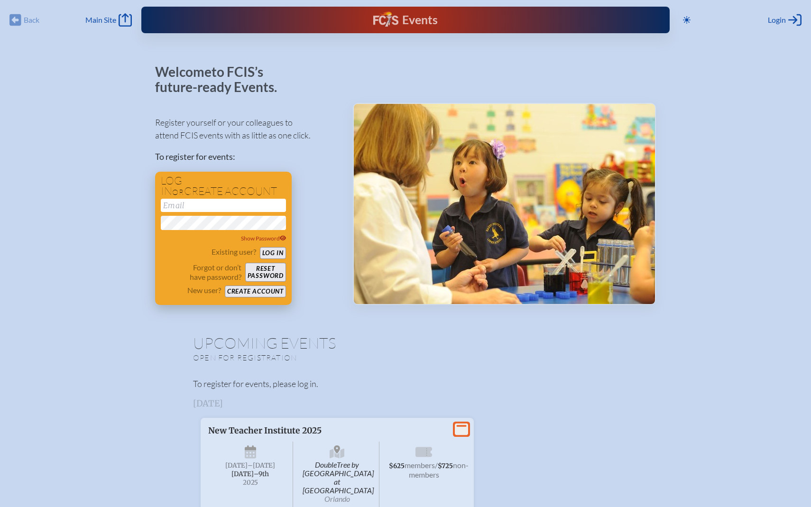
click at [247, 208] on input "email" at bounding box center [223, 205] width 125 height 13
type input "[PERSON_NAME][EMAIL_ADDRESS][PERSON_NAME][PERSON_NAME][DOMAIN_NAME]"
click at [272, 252] on button "Log in" at bounding box center [273, 253] width 26 height 12
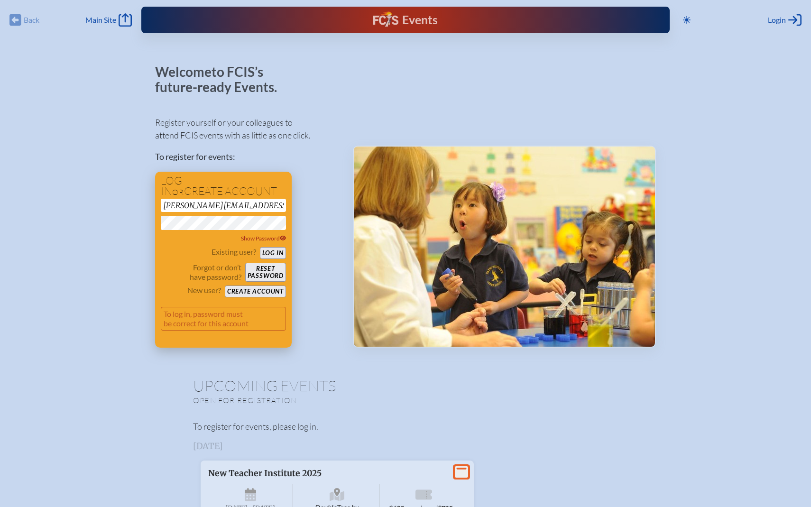
click at [269, 253] on button "Log in" at bounding box center [273, 253] width 26 height 12
click at [159, 222] on div "Log in or create account kristen.orsini@smeds.org Show Password Existing user? …" at bounding box center [223, 260] width 137 height 176
click at [281, 250] on button "Log in" at bounding box center [273, 253] width 26 height 12
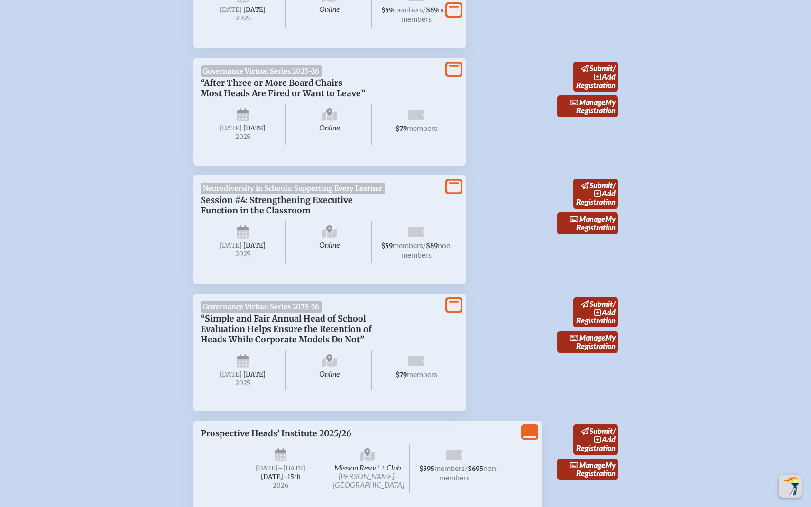
scroll to position [1032, 0]
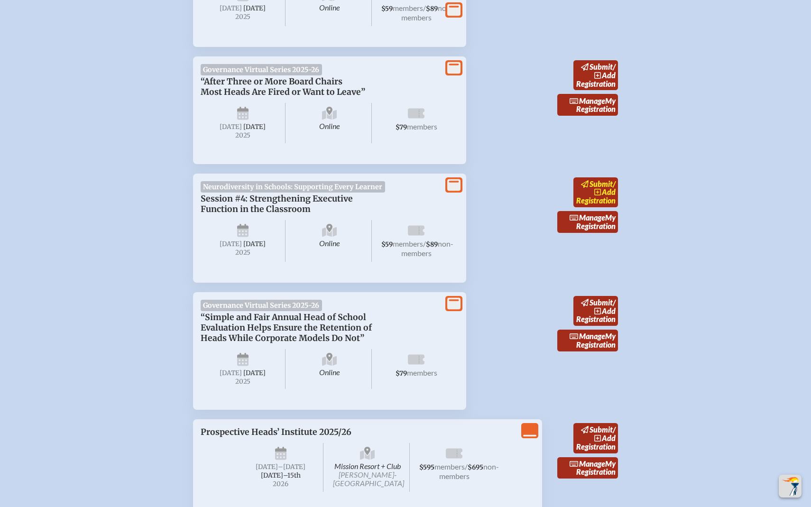
click at [603, 196] on span "add" at bounding box center [609, 191] width 14 height 9
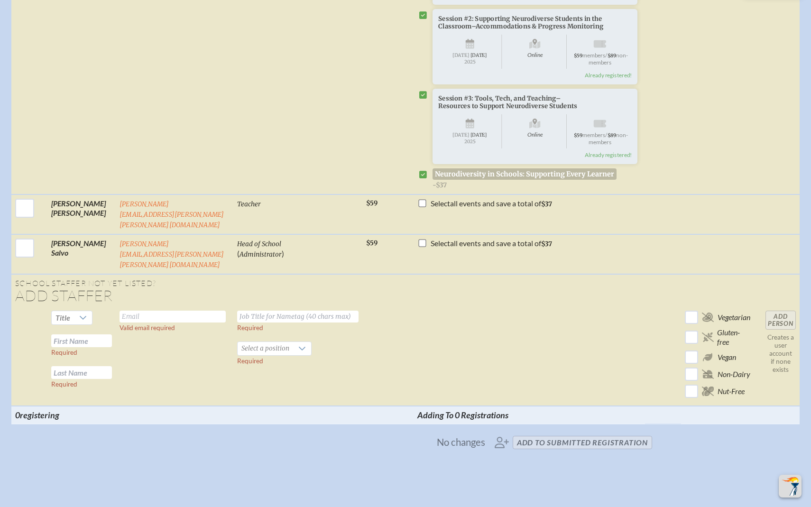
scroll to position [1237, 0]
click at [136, 310] on input "text" at bounding box center [173, 316] width 106 height 12
type input "[PERSON_NAME][EMAIL_ADDRESS][PERSON_NAME][DOMAIN_NAME]"
click at [260, 310] on input "text" at bounding box center [297, 316] width 121 height 12
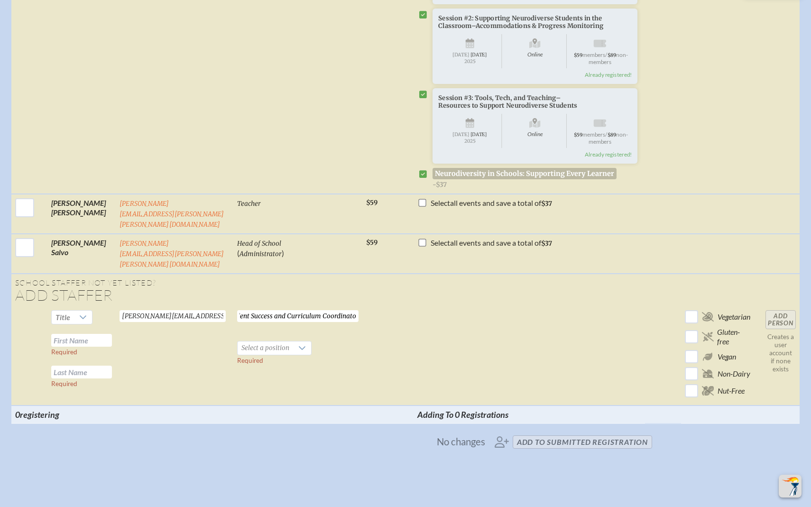
type input "Student Success and Curriculum Coordinator"
click at [88, 334] on input "text" at bounding box center [81, 340] width 61 height 13
type input "[PERSON_NAME]"
click at [91, 366] on input "text" at bounding box center [81, 372] width 61 height 13
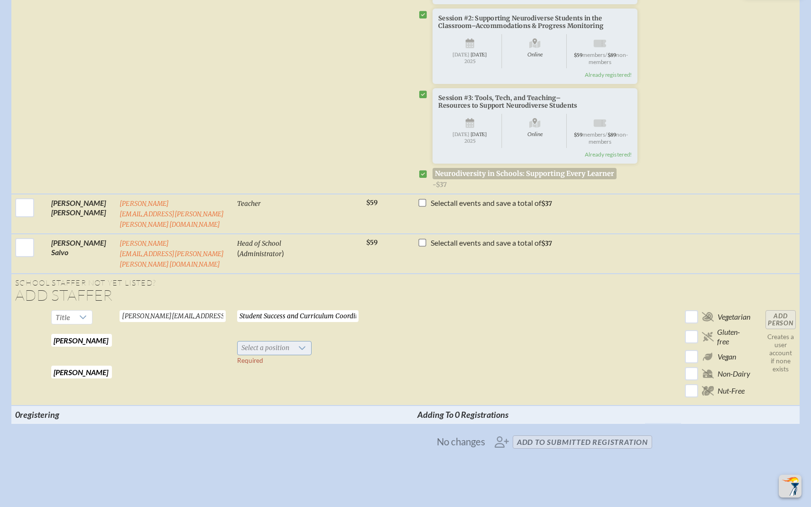
type input "[PERSON_NAME]"
click at [298, 344] on icon at bounding box center [302, 348] width 8 height 8
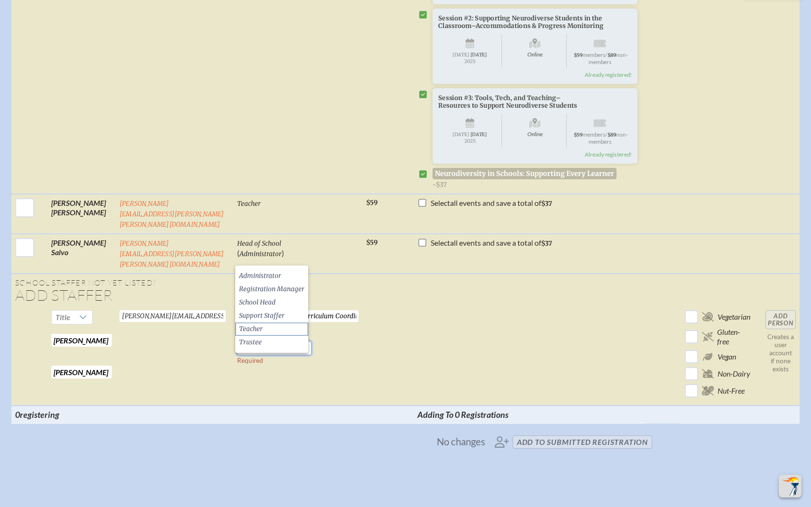
click at [272, 327] on li "Teacher" at bounding box center [271, 329] width 73 height 13
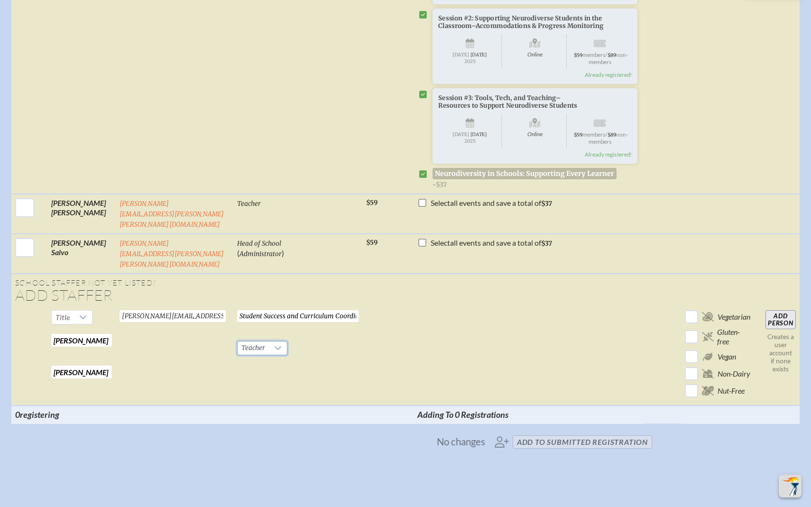
click at [778, 310] on input "Add Person" at bounding box center [781, 319] width 30 height 19
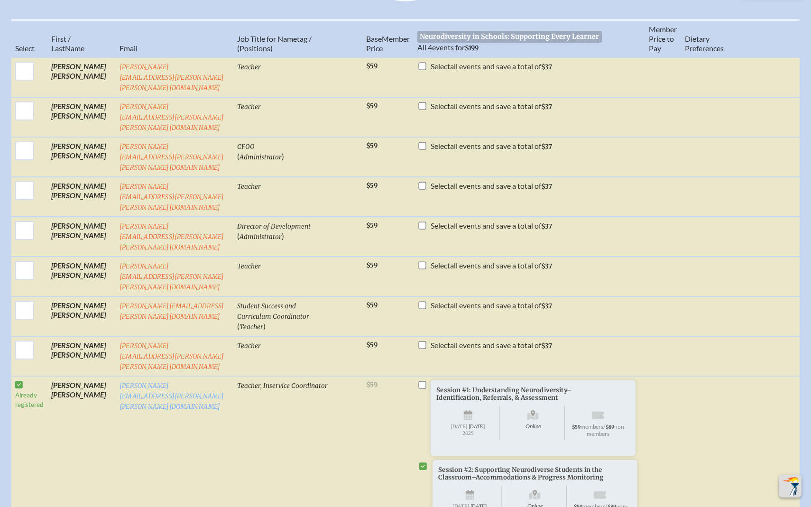
scroll to position [411, 0]
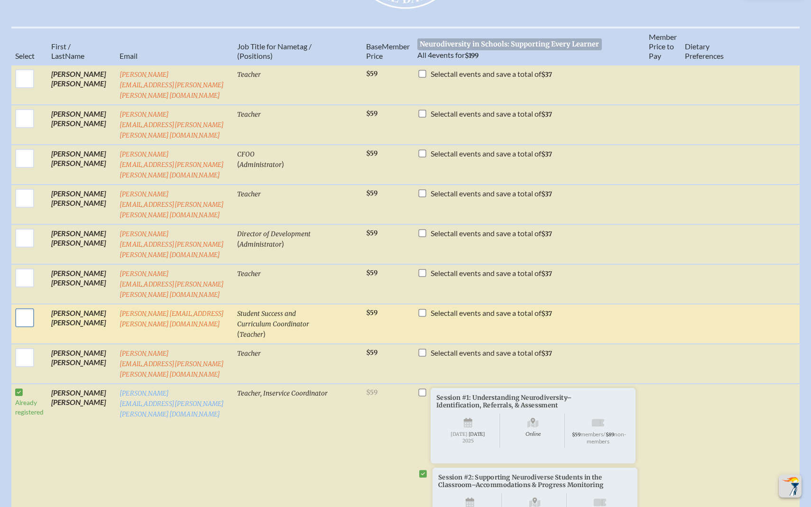
click at [24, 306] on input "checkbox" at bounding box center [25, 318] width 24 height 24
checkbox input "true"
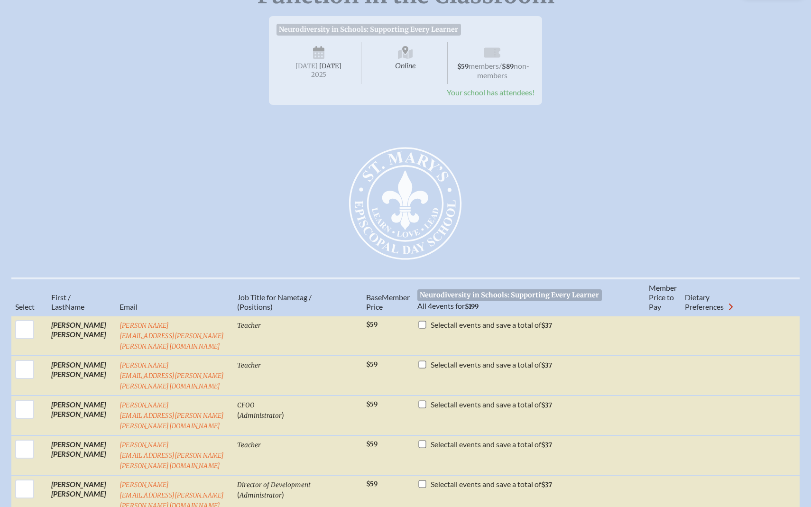
scroll to position [152, 0]
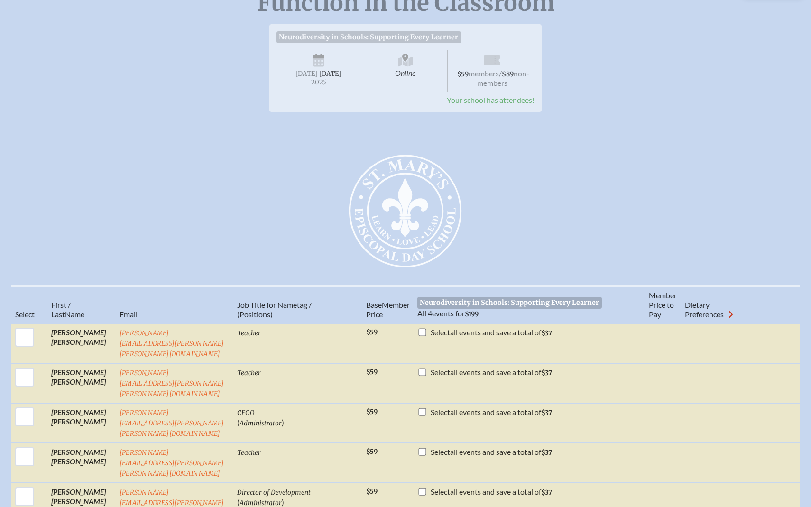
click at [306, 197] on h2 "[GEOGRAPHIC_DATA]" at bounding box center [406, 209] width 304 height 118
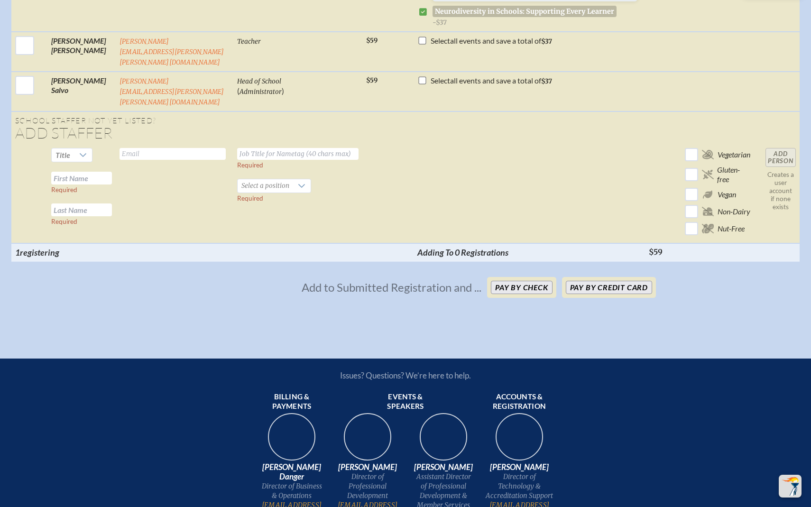
scroll to position [1668, 0]
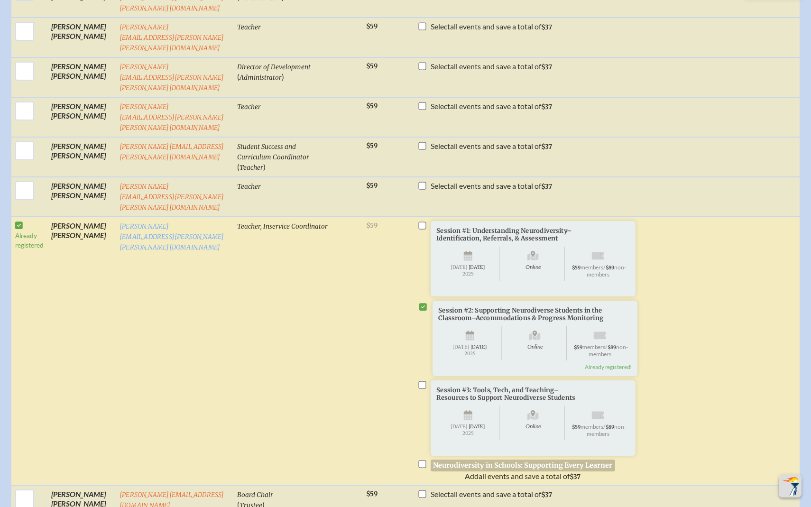
scroll to position [587, 0]
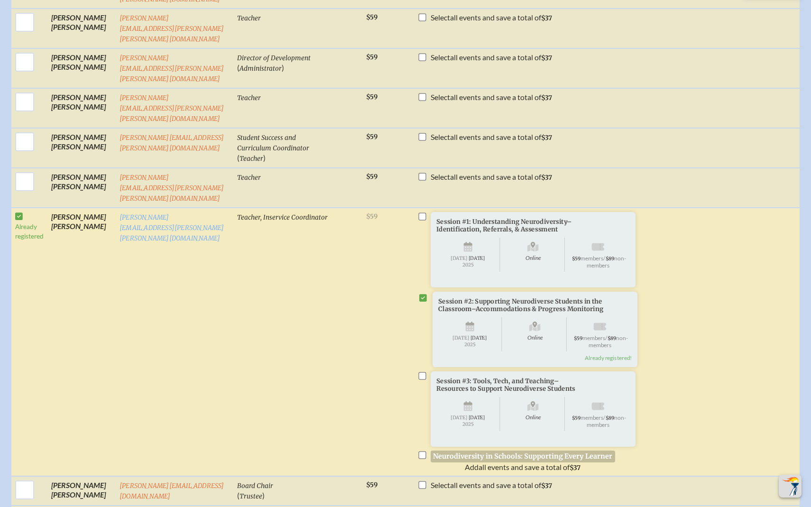
click at [419, 452] on input "checkbox" at bounding box center [423, 456] width 8 height 8
checkbox input "true"
click at [419, 372] on input "checkbox" at bounding box center [423, 376] width 8 height 8
checkbox input "false"
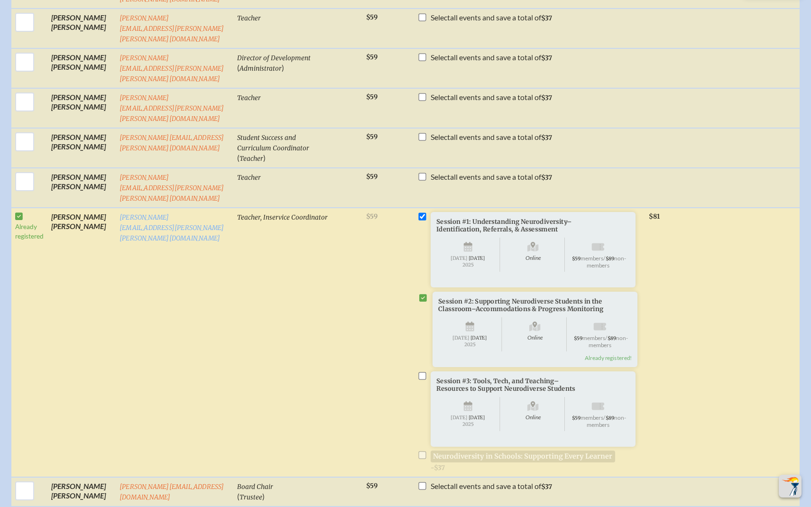
checkbox input "false"
click at [419, 213] on input "checkbox" at bounding box center [423, 217] width 8 height 8
checkbox input "false"
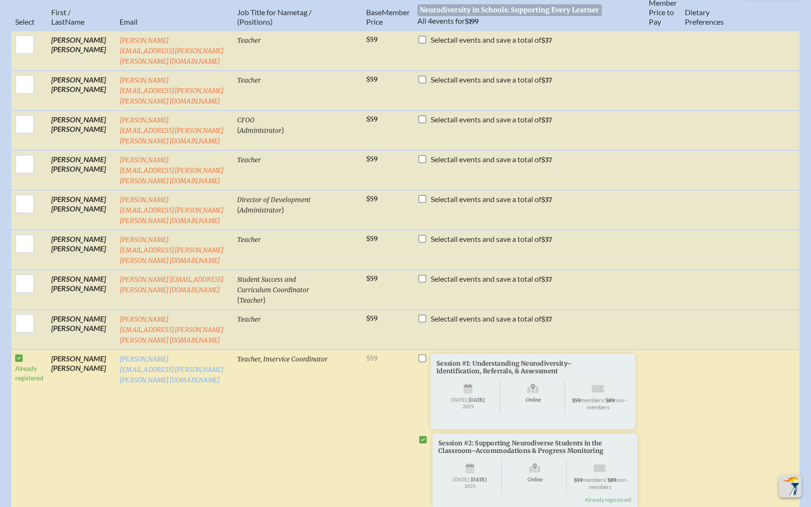
scroll to position [423, 0]
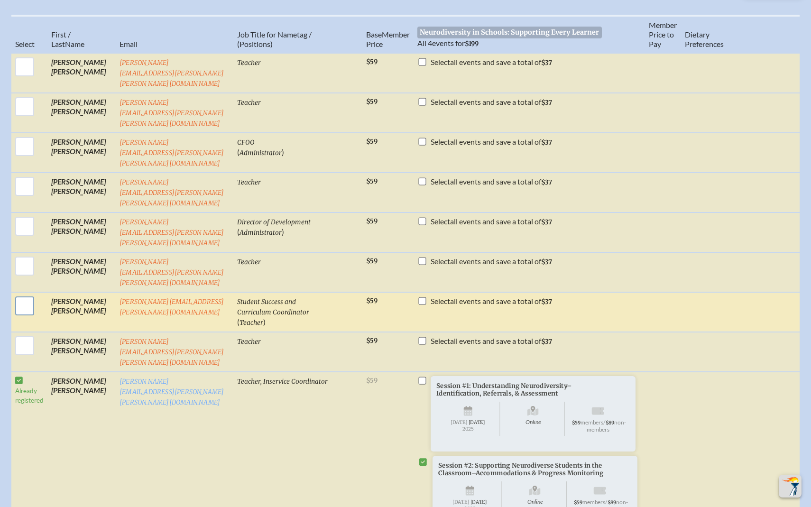
click at [24, 294] on input "checkbox" at bounding box center [25, 306] width 24 height 24
checkbox input "true"
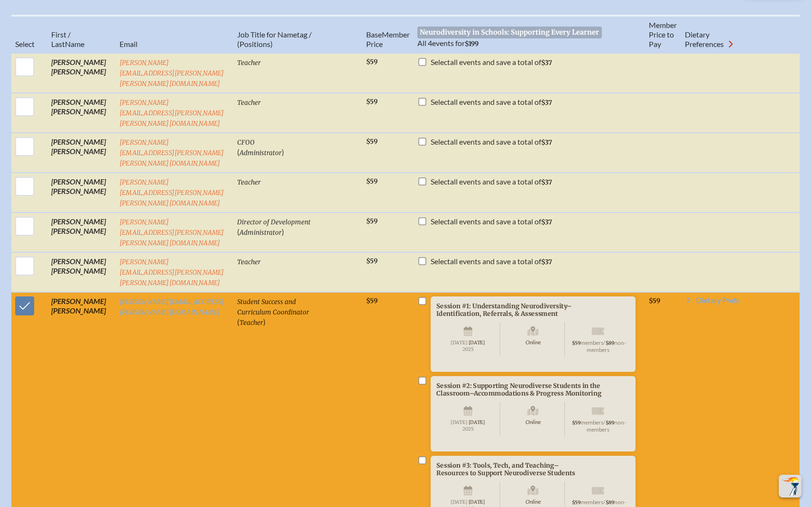
click at [419, 377] on input "checkbox" at bounding box center [423, 381] width 8 height 8
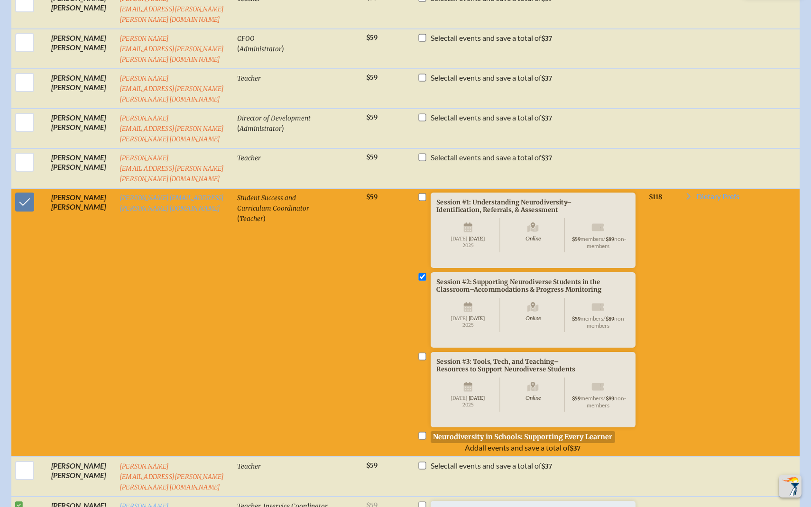
scroll to position [516, 0]
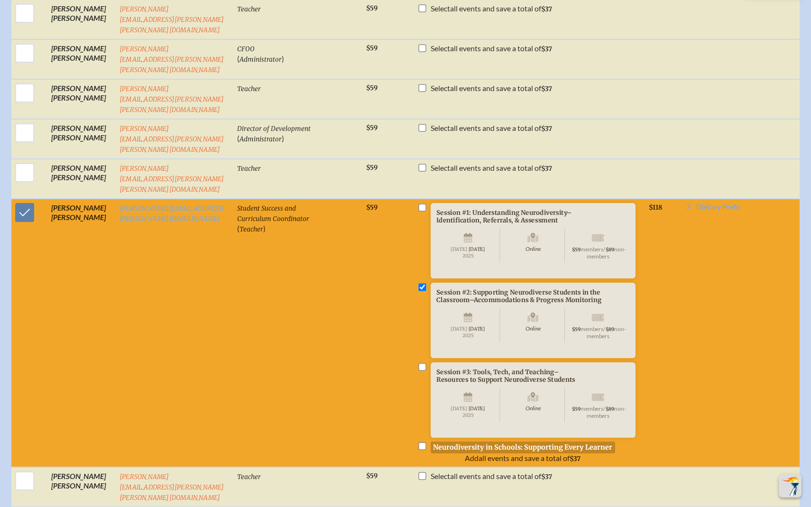
click at [419, 283] on input "checkbox" at bounding box center [423, 287] width 8 height 8
checkbox input "false"
click at [419, 443] on input "checkbox" at bounding box center [423, 447] width 8 height 8
checkbox input "true"
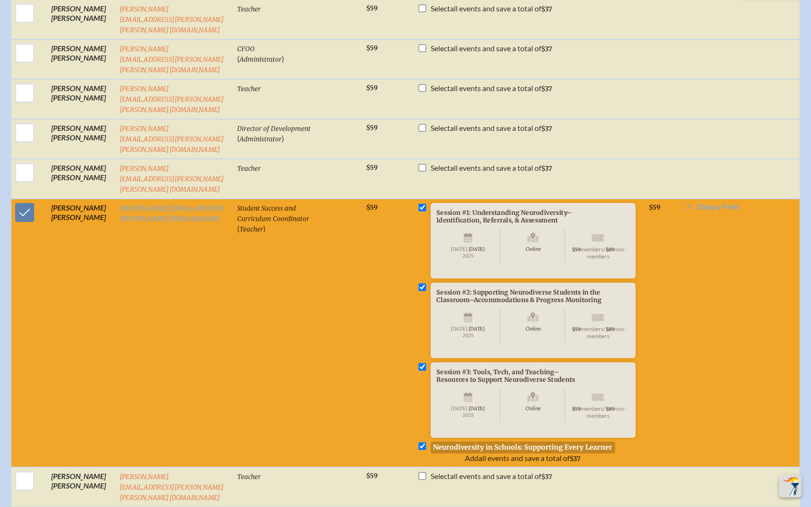
checkbox input "true"
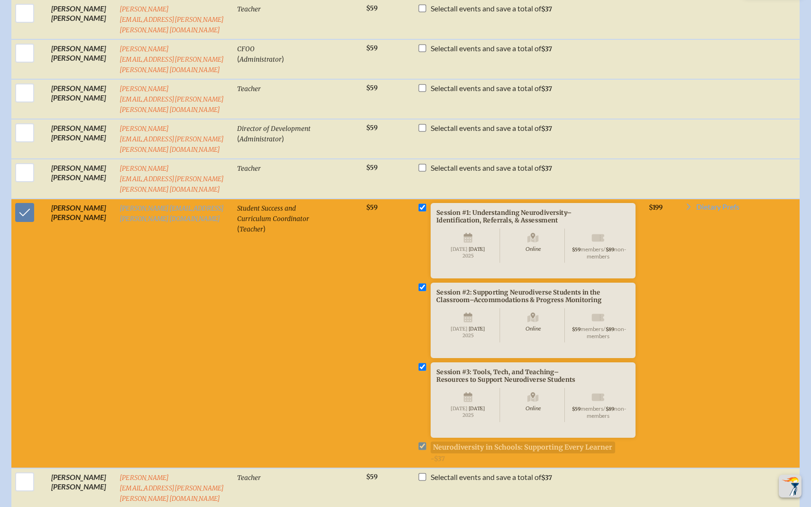
click at [0, 0] on li "Session #3: Tools, Tech, and Teaching–Resources to Support Neurodiverse Student…" at bounding box center [0, 0] width 0 height 0
click at [419, 204] on input "checkbox" at bounding box center [423, 208] width 8 height 8
checkbox input "false"
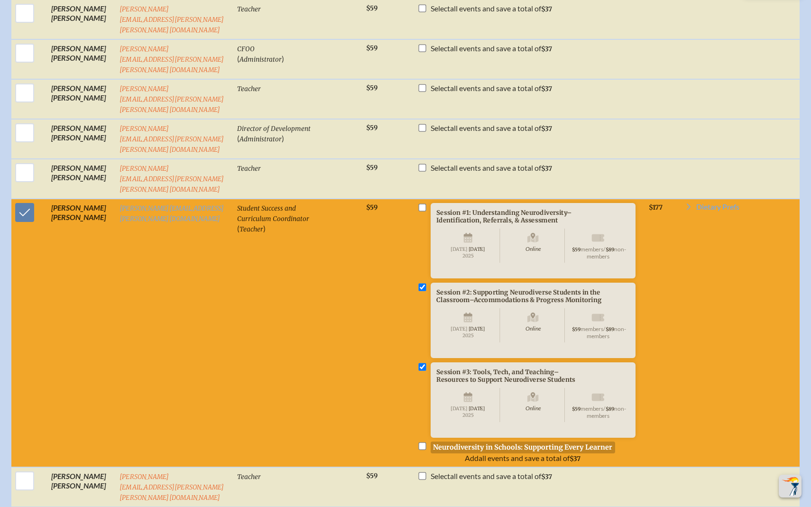
click at [419, 283] on input "checkbox" at bounding box center [423, 287] width 8 height 8
checkbox input "false"
click at [419, 363] on input "checkbox" at bounding box center [423, 367] width 8 height 8
checkbox input "false"
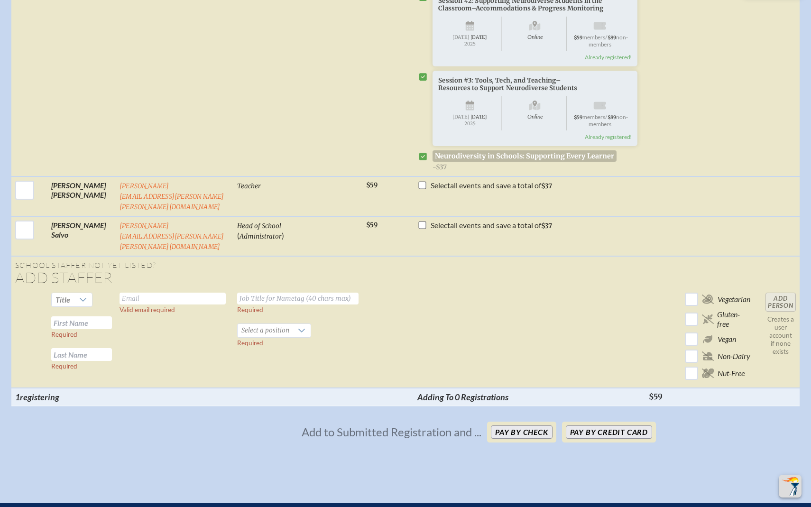
scroll to position [1533, 0]
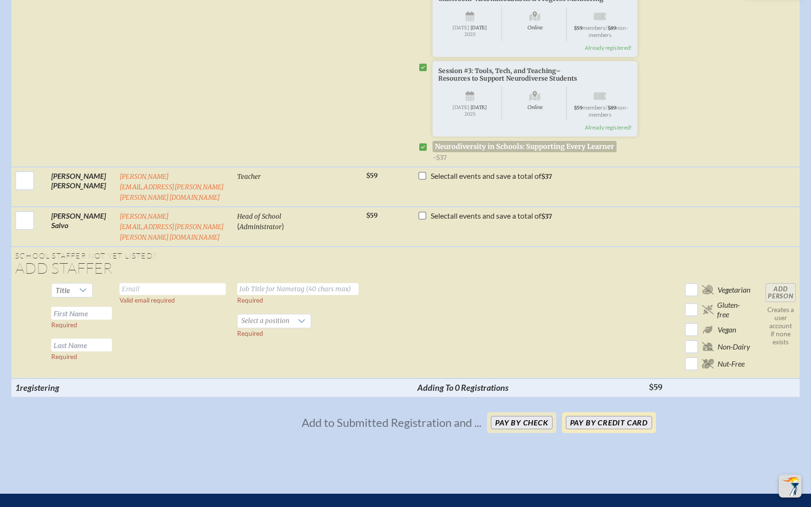
click at [614, 416] on button "Pay by Credit Card" at bounding box center [609, 422] width 86 height 13
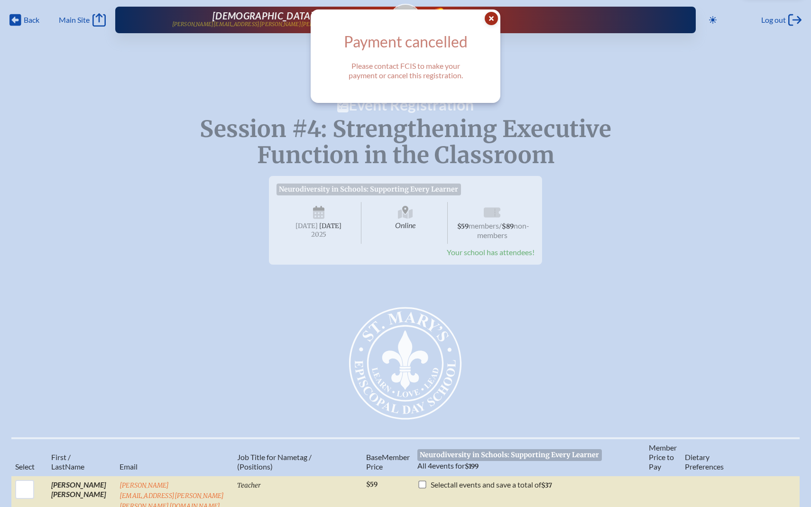
click at [490, 17] on icon "Close Popup" at bounding box center [491, 18] width 13 height 13
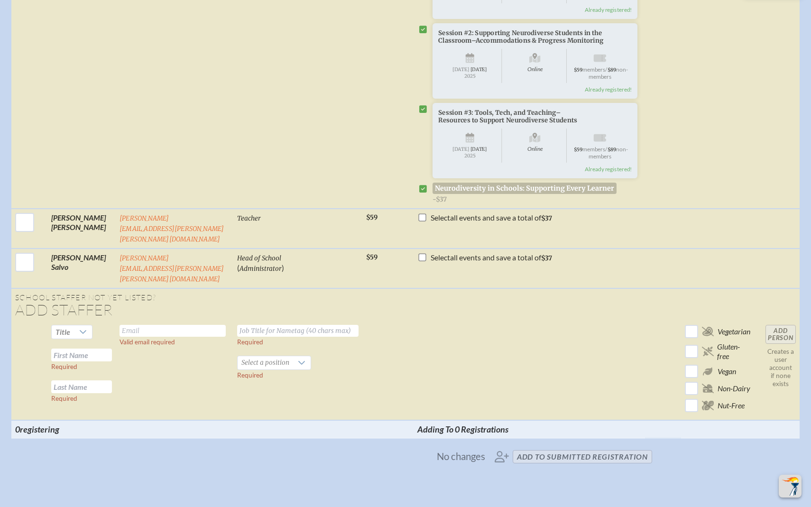
scroll to position [1493, 0]
click at [192, 324] on input "text" at bounding box center [173, 330] width 106 height 12
type input "emily.nolan@smeds.org"
click at [262, 324] on input "text" at bounding box center [297, 330] width 121 height 12
click at [256, 324] on input "Math teacher" at bounding box center [297, 330] width 121 height 12
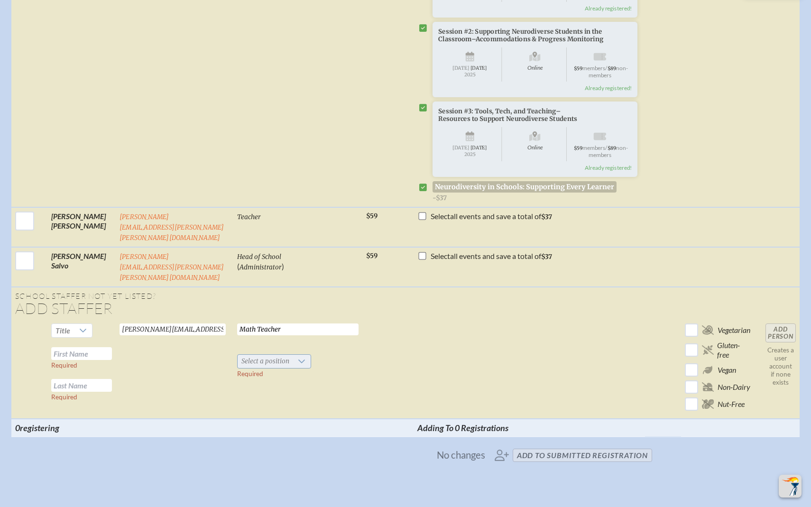
type input "Math Teacher"
click at [299, 358] on icon at bounding box center [302, 362] width 8 height 8
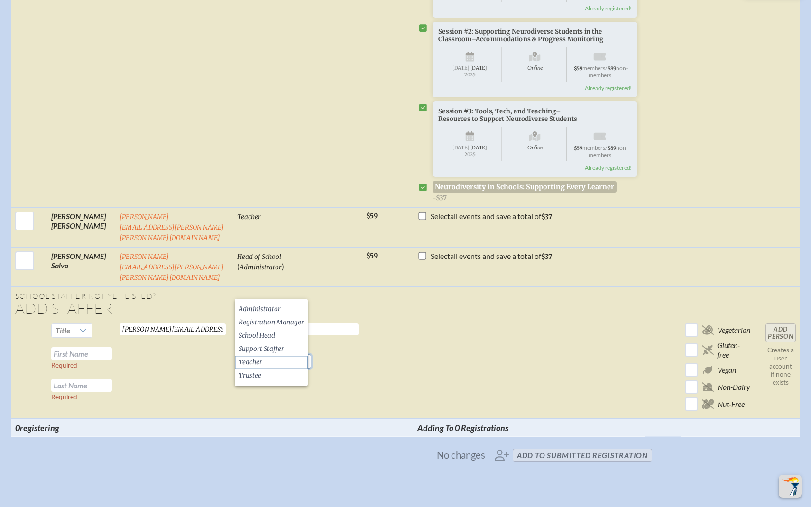
click at [285, 361] on li "Teacher" at bounding box center [271, 362] width 73 height 13
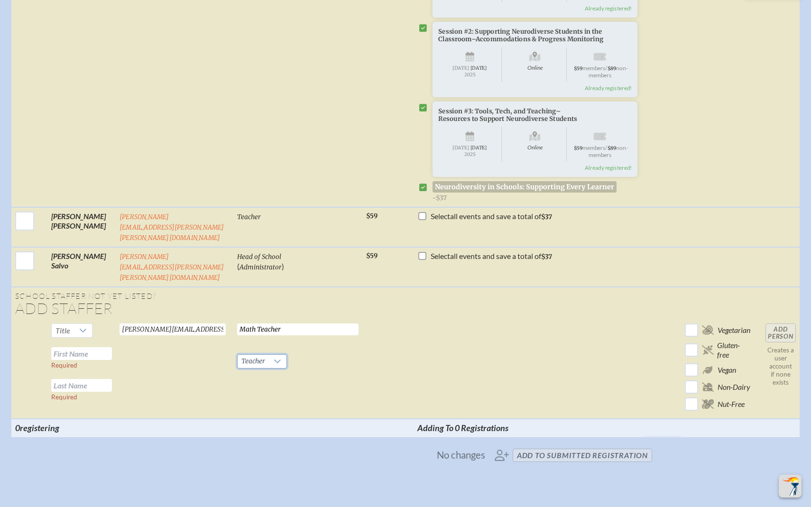
click at [104, 347] on input "text" at bounding box center [81, 353] width 61 height 13
type input "[PERSON_NAME]"
click at [95, 379] on input "text" at bounding box center [81, 385] width 61 height 13
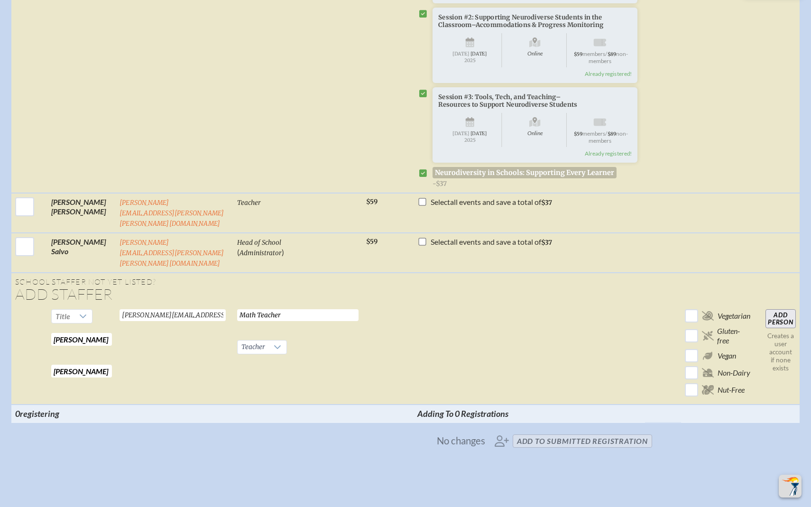
type input "[PERSON_NAME]"
click at [780, 309] on input "Add Person" at bounding box center [781, 318] width 30 height 19
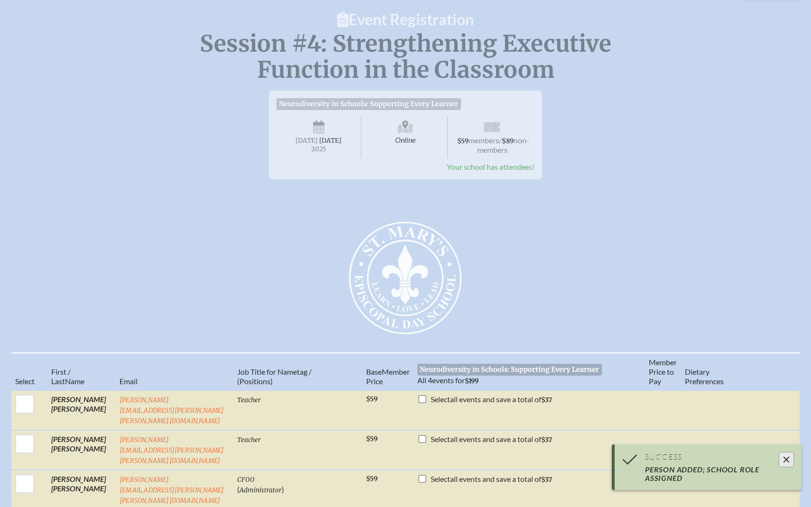
scroll to position [0, 0]
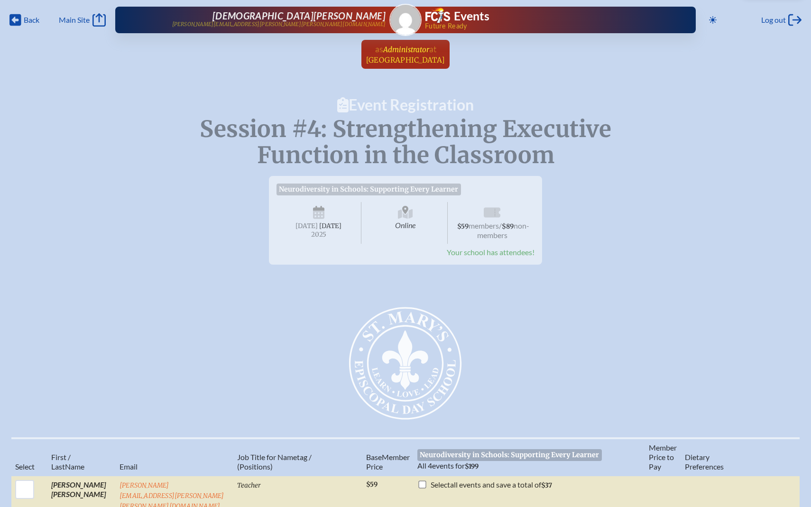
click at [397, 56] on span "[GEOGRAPHIC_DATA]" at bounding box center [405, 60] width 79 height 9
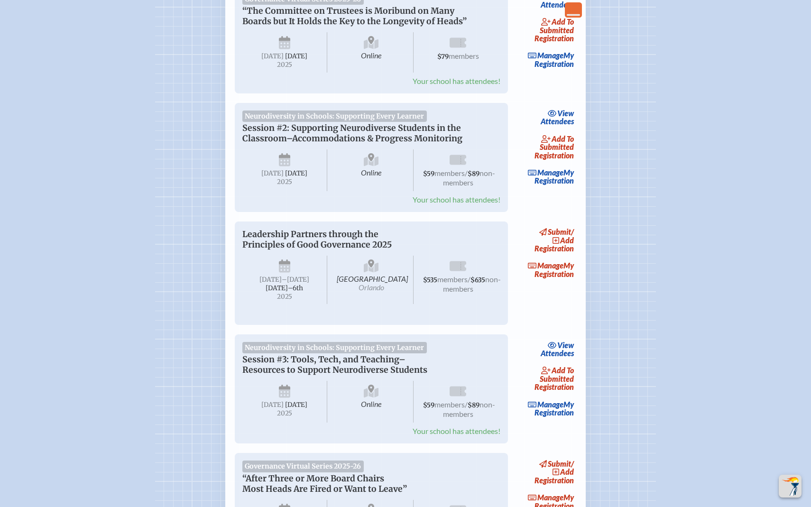
scroll to position [432, 0]
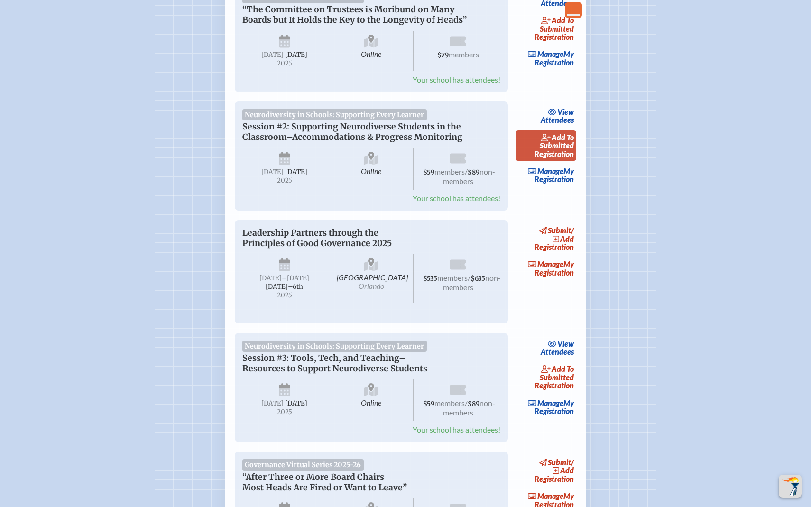
click at [563, 149] on span "add to submitted" at bounding box center [557, 142] width 34 height 18
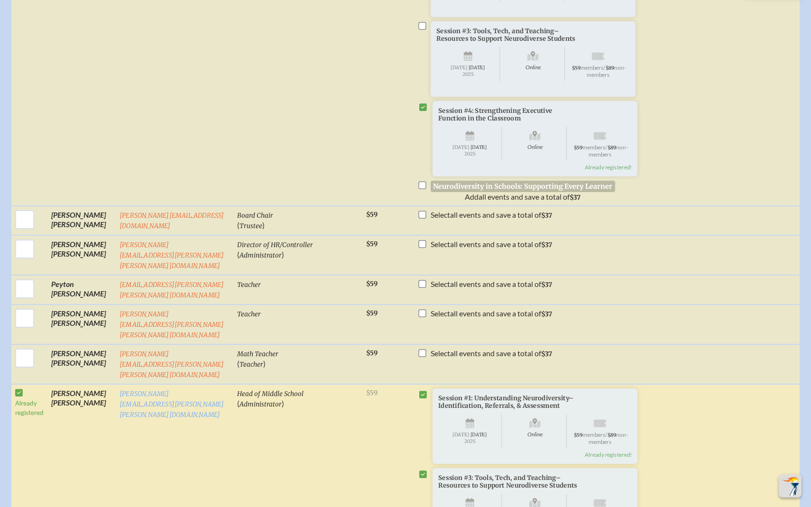
scroll to position [886, 0]
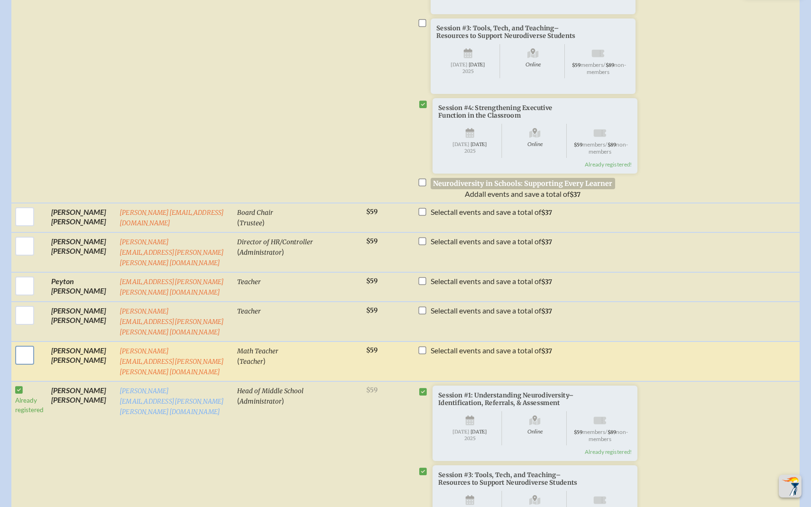
click at [23, 343] on input "checkbox" at bounding box center [25, 355] width 24 height 24
checkbox input "true"
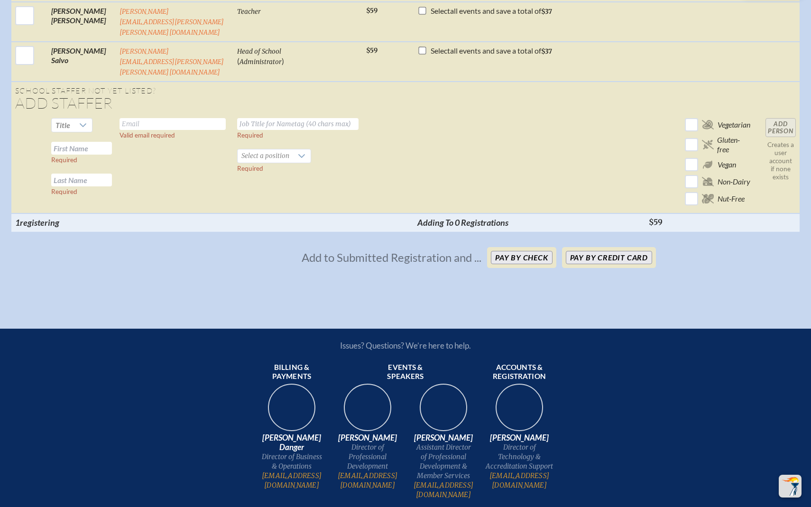
scroll to position [1764, 0]
click at [607, 250] on button "Pay by Credit Card" at bounding box center [609, 256] width 86 height 13
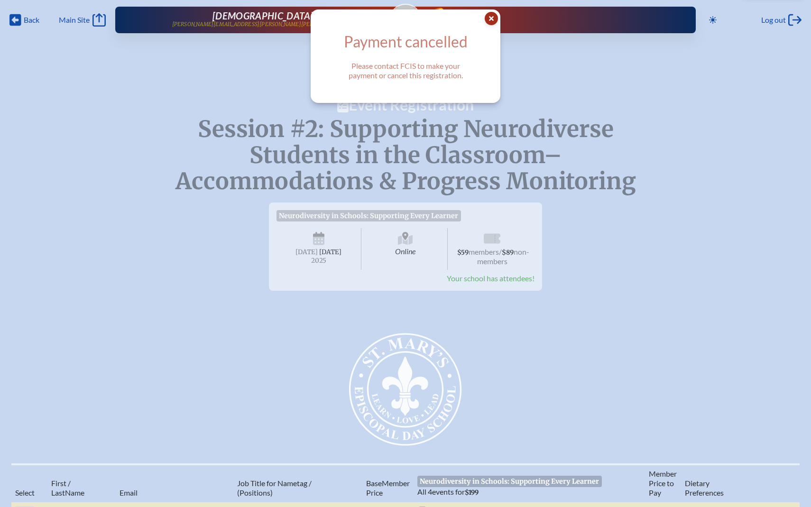
click at [489, 17] on icon at bounding box center [491, 18] width 13 height 13
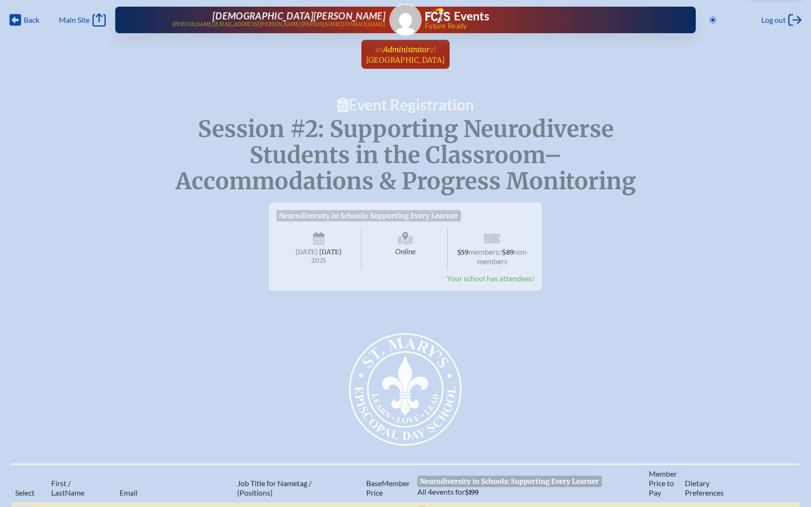
click at [418, 51] on span "Administrator" at bounding box center [406, 49] width 46 height 9
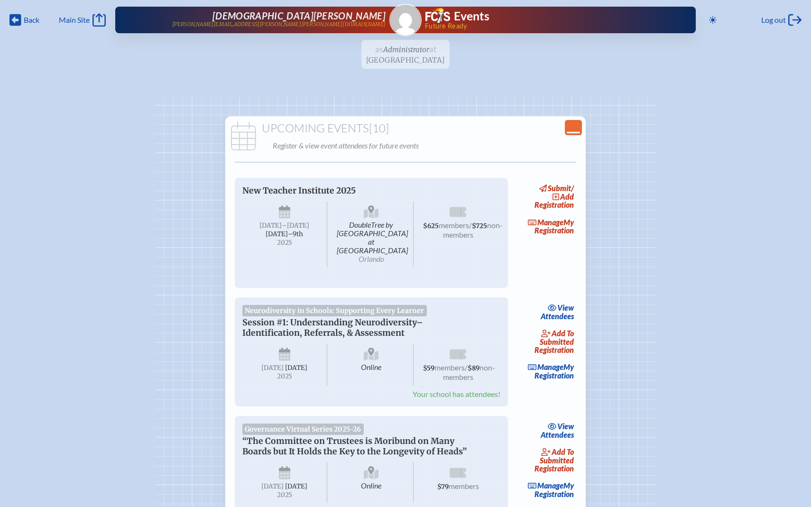
click at [433, 51] on ul "as Administrator at [GEOGRAPHIC_DATA] since [DATE]" at bounding box center [405, 57] width 811 height 35
click at [412, 54] on ul "as Administrator at [GEOGRAPHIC_DATA] since [DATE]" at bounding box center [405, 57] width 811 height 35
click at [409, 60] on ul "as Administrator at [GEOGRAPHIC_DATA] since [DATE]" at bounding box center [405, 57] width 811 height 35
click at [89, 19] on span "Main Site" at bounding box center [74, 19] width 31 height 9
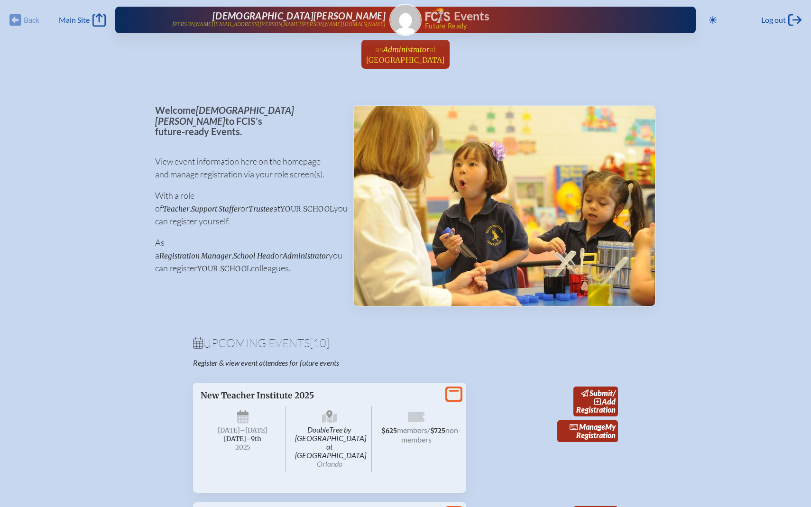
click at [397, 50] on span "Administrator" at bounding box center [406, 49] width 46 height 9
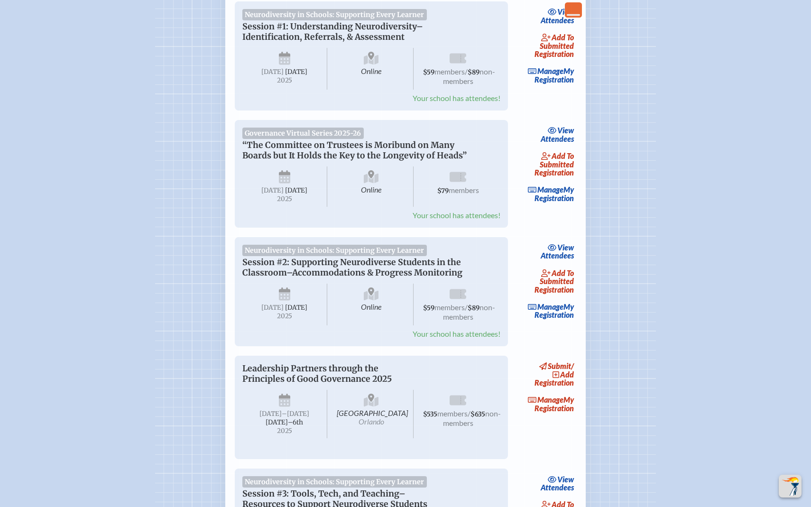
scroll to position [306, 0]
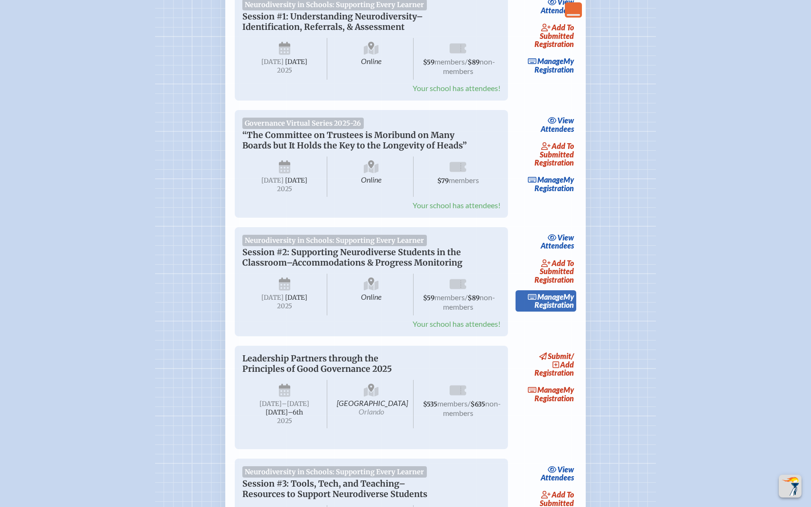
click at [558, 301] on span "Manage" at bounding box center [546, 296] width 36 height 9
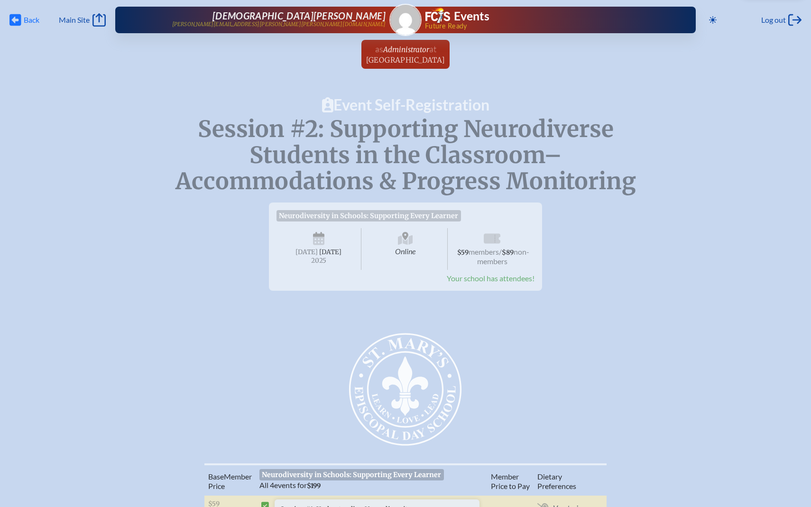
click at [24, 22] on span "Back" at bounding box center [32, 19] width 16 height 9
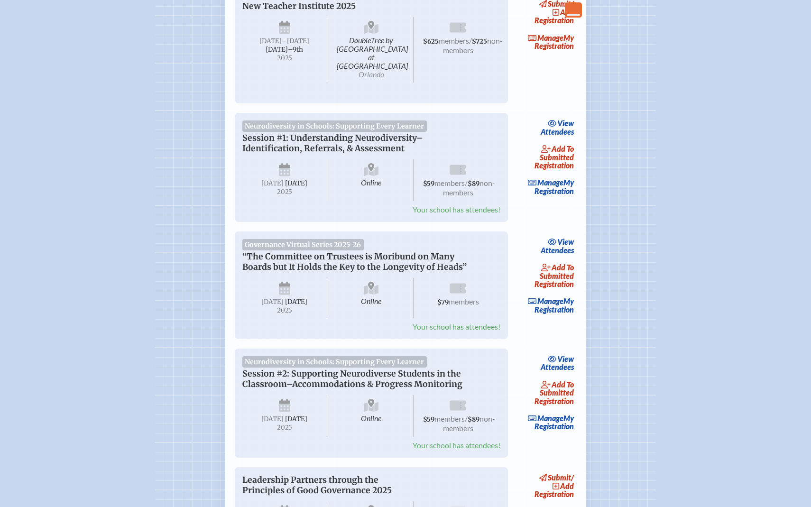
scroll to position [183, 0]
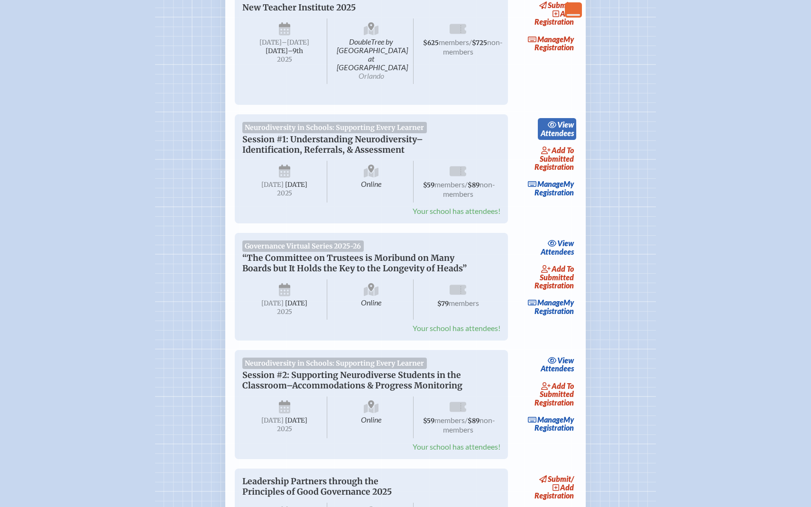
click at [566, 120] on span "view" at bounding box center [565, 124] width 17 height 9
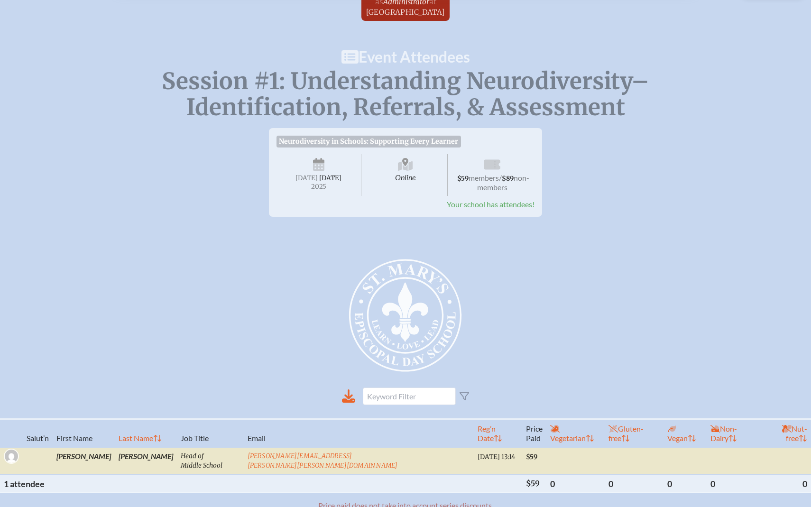
scroll to position [2, 0]
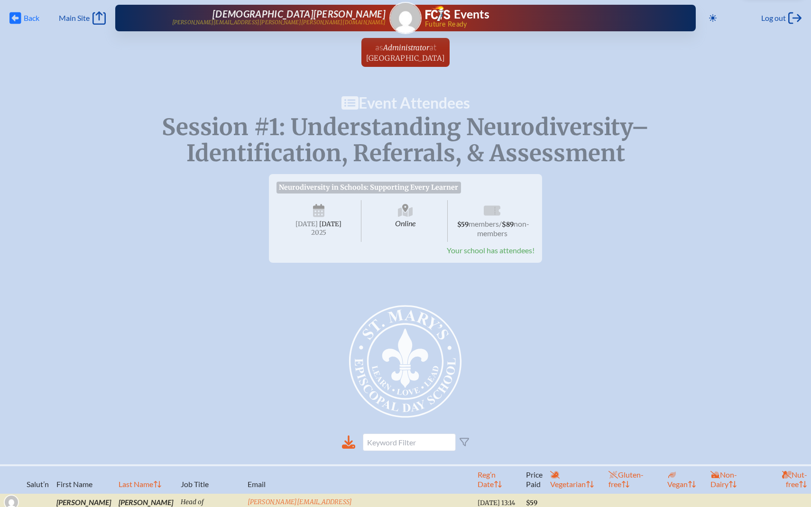
click at [23, 19] on span "Back Back" at bounding box center [24, 17] width 30 height 13
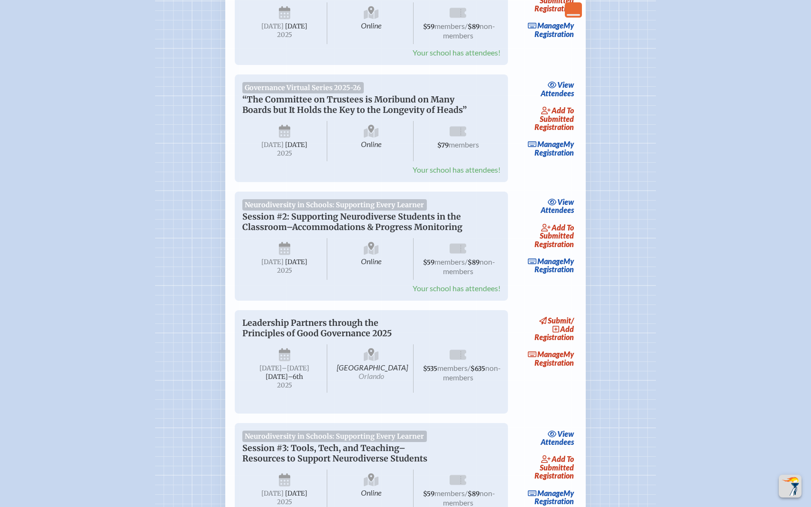
scroll to position [343, 0]
click at [563, 266] on link "Manage My Registration" at bounding box center [546, 265] width 61 height 22
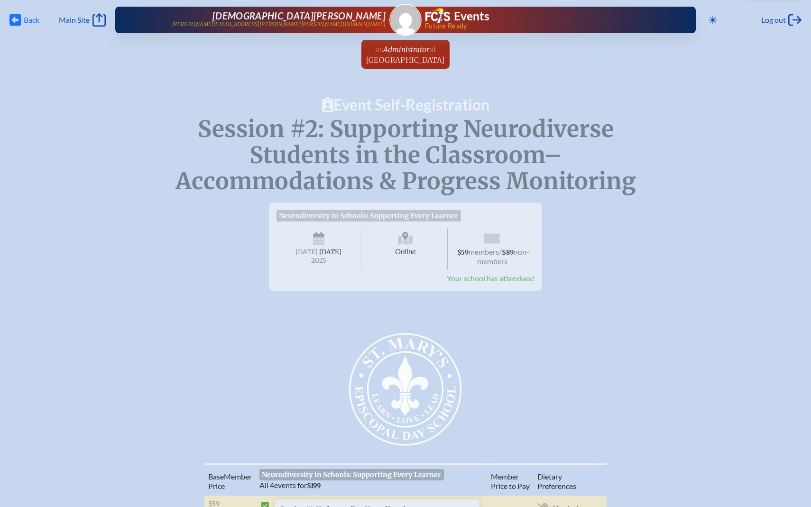
click at [25, 18] on span "Back" at bounding box center [32, 19] width 16 height 9
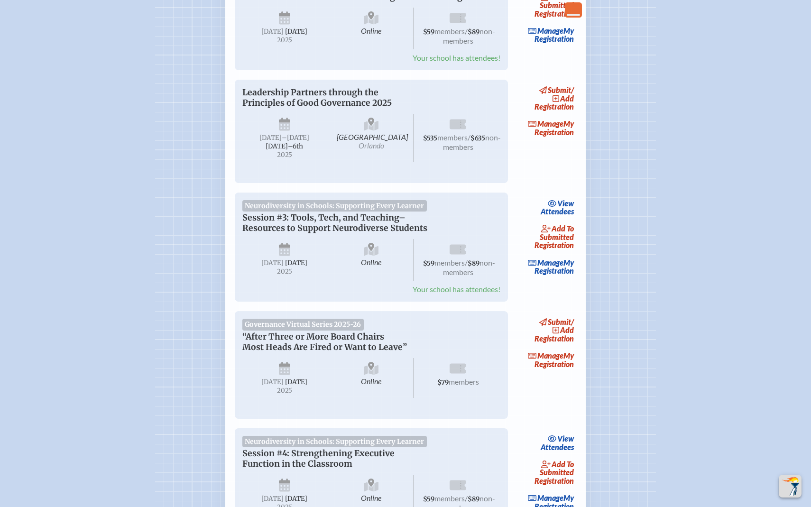
scroll to position [573, 0]
click at [569, 207] on span "view" at bounding box center [565, 202] width 17 height 9
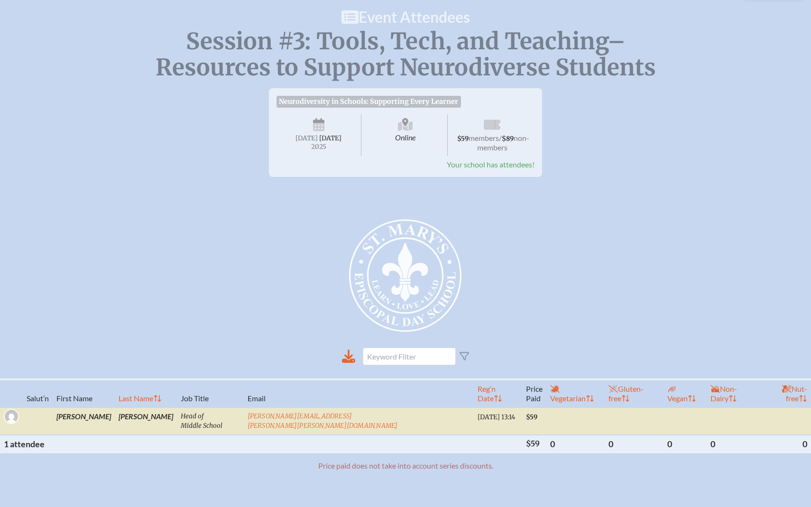
scroll to position [88, 0]
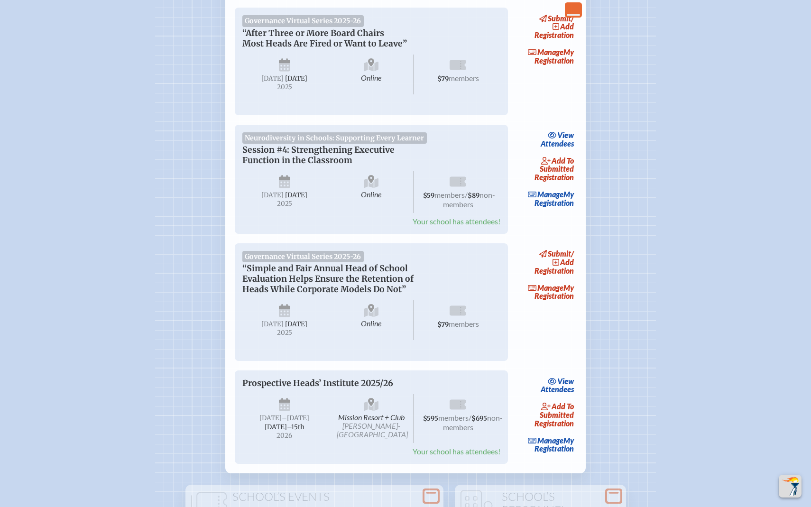
scroll to position [878, 0]
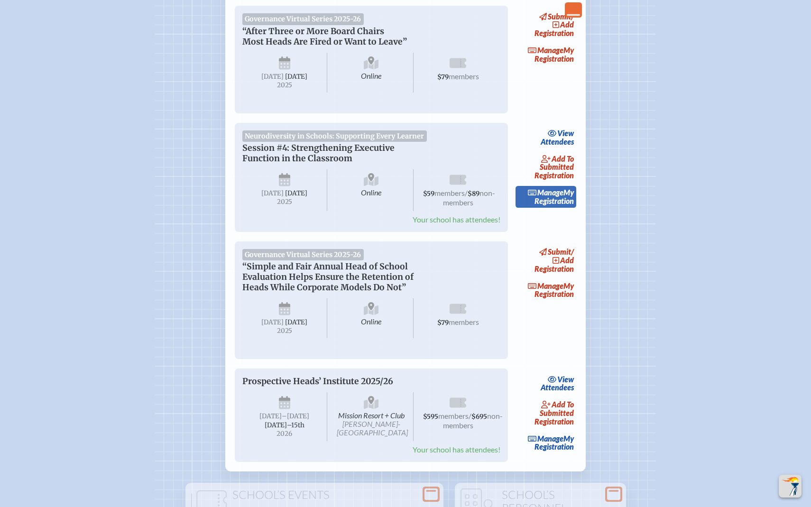
click at [557, 208] on link "Manage My Registration" at bounding box center [546, 197] width 61 height 22
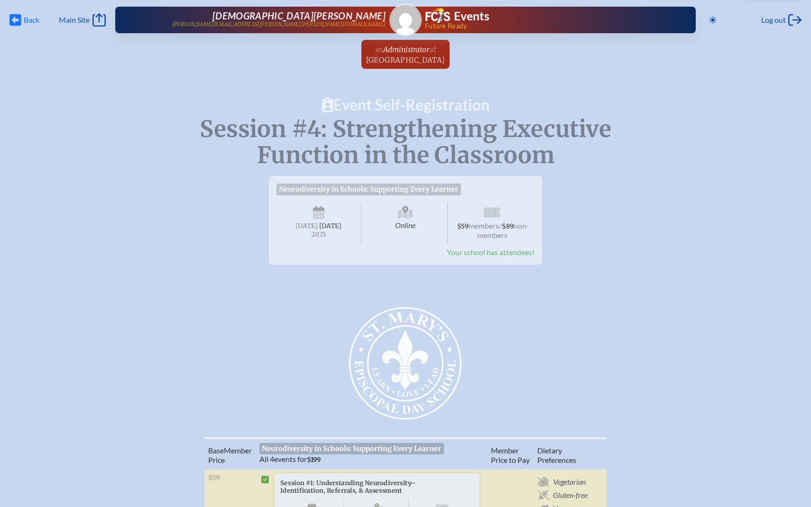
click at [19, 19] on icon at bounding box center [15, 20] width 12 height 12
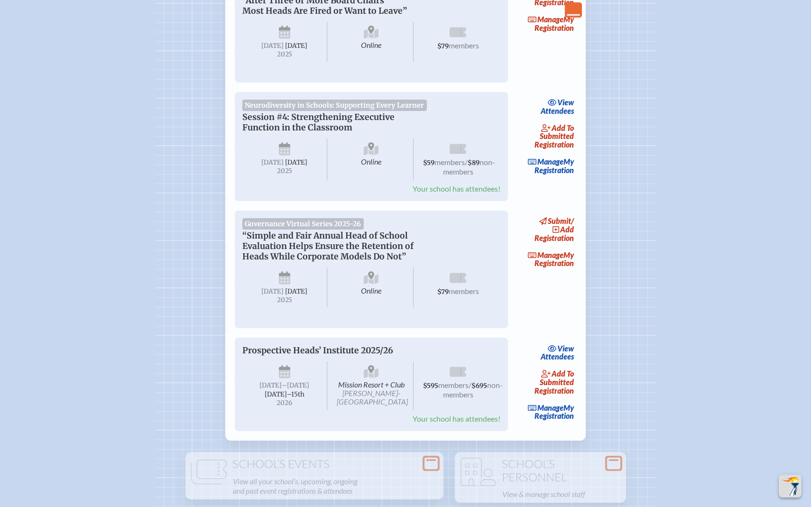
scroll to position [907, 0]
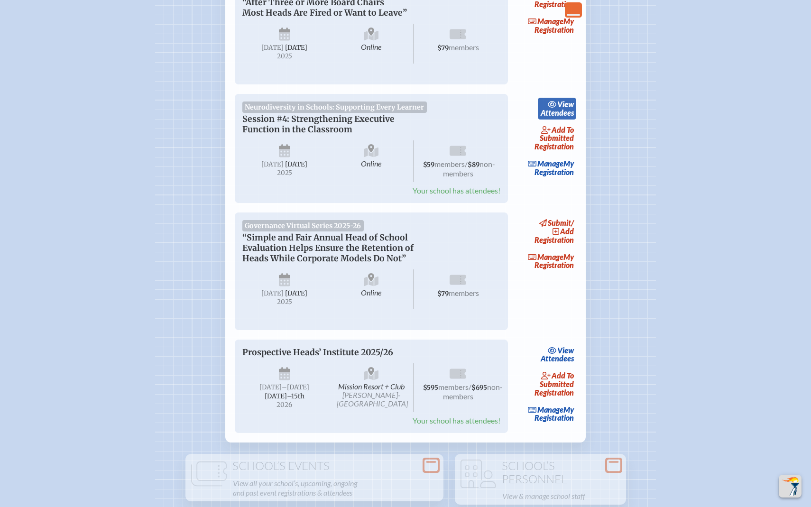
click at [561, 120] on link "view Attendees" at bounding box center [557, 109] width 38 height 22
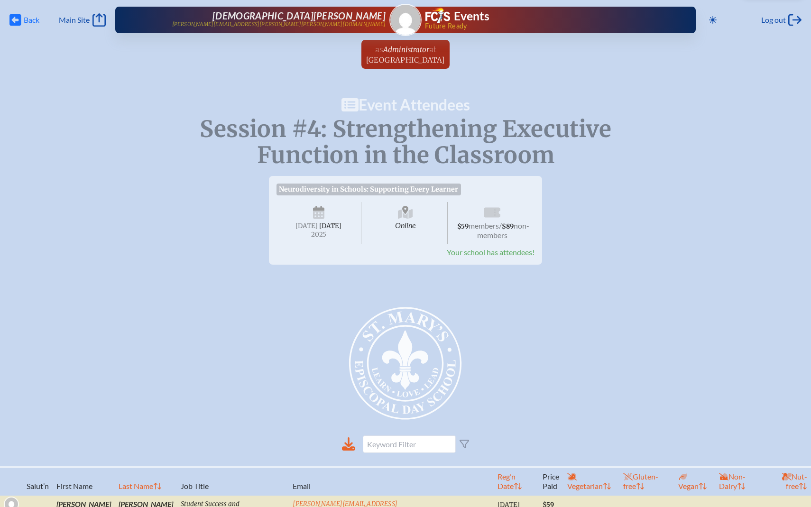
click at [24, 19] on span "Back" at bounding box center [32, 19] width 16 height 9
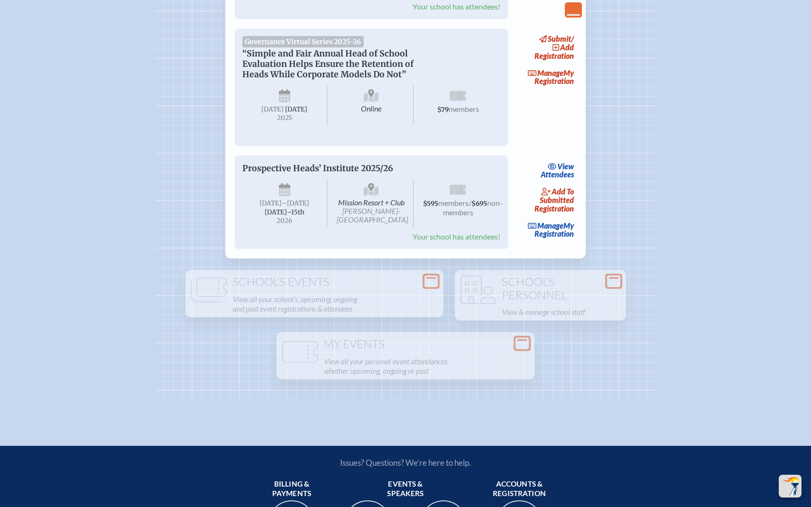
scroll to position [1205, 0]
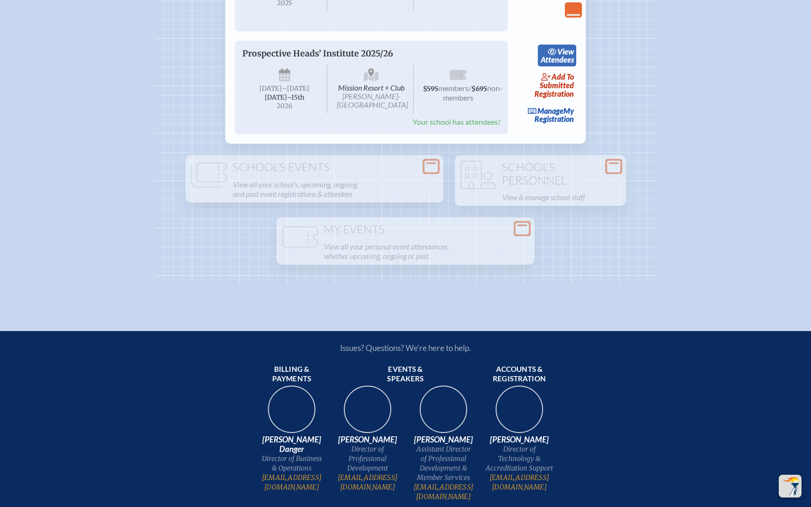
click at [565, 66] on link "view Attendees" at bounding box center [557, 56] width 38 height 22
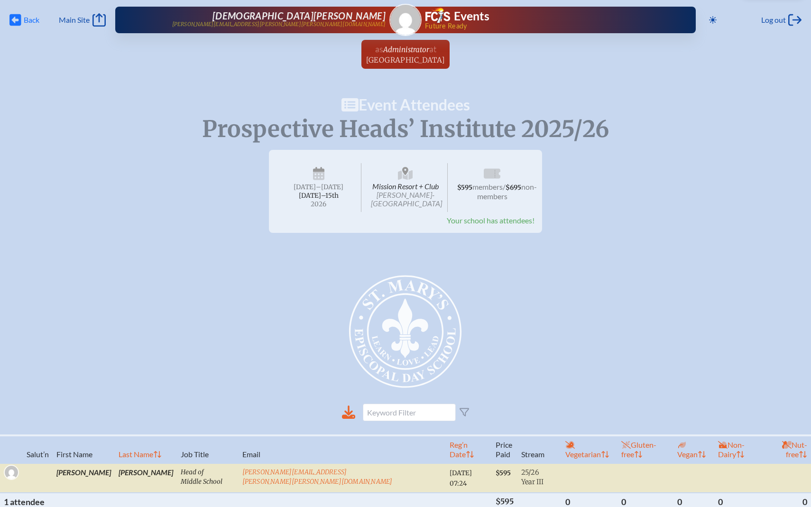
click at [24, 17] on span "Back" at bounding box center [32, 19] width 16 height 9
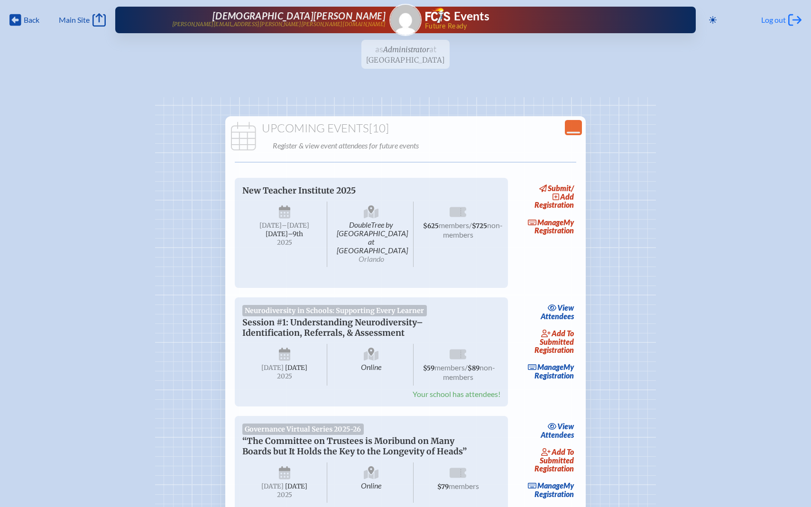
click at [771, 21] on span "Log out" at bounding box center [773, 19] width 25 height 9
